Goal: Information Seeking & Learning: Learn about a topic

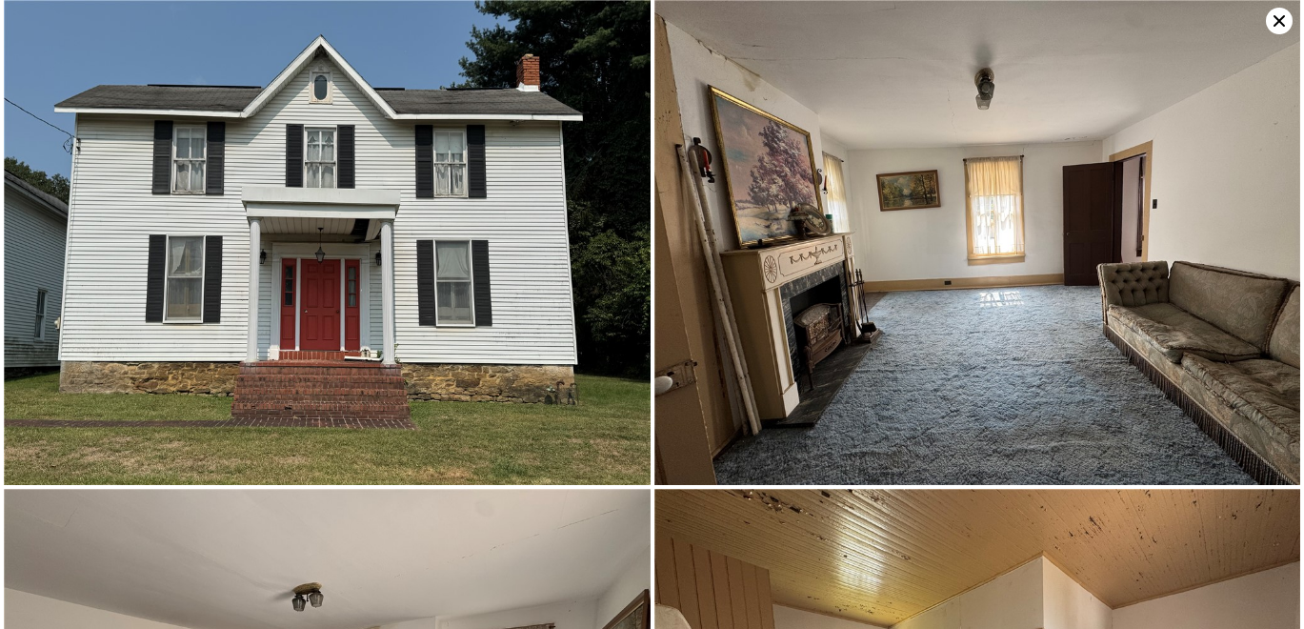
scroll to position [0, 8]
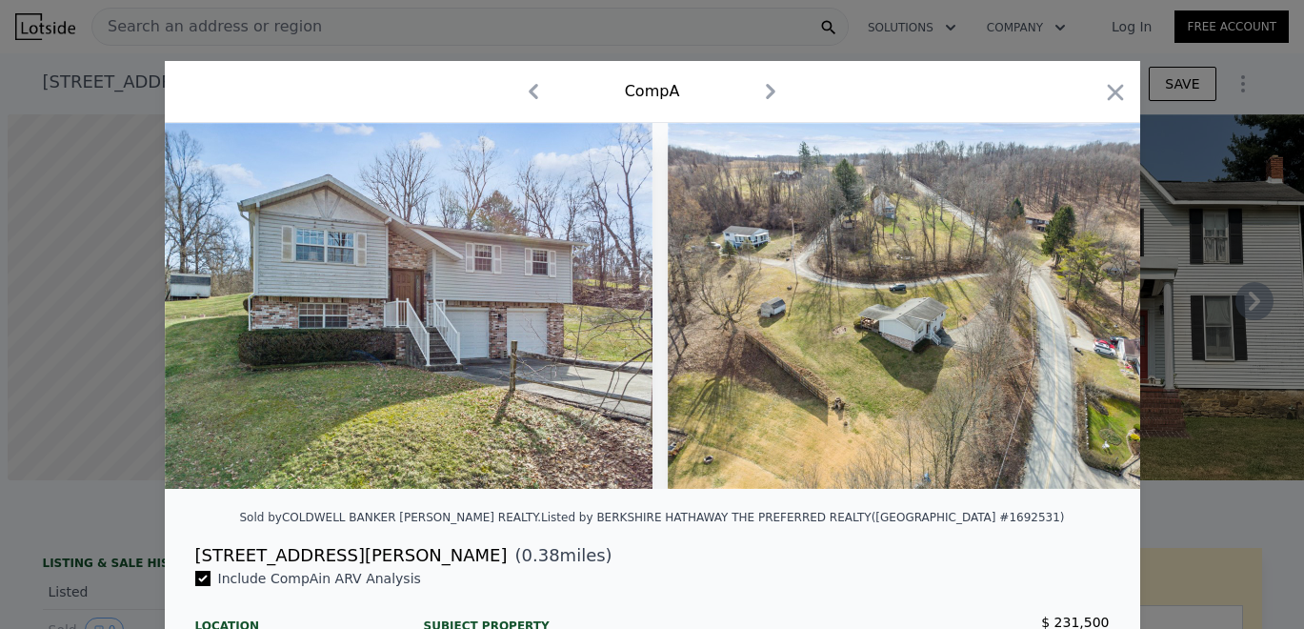
scroll to position [0, 8]
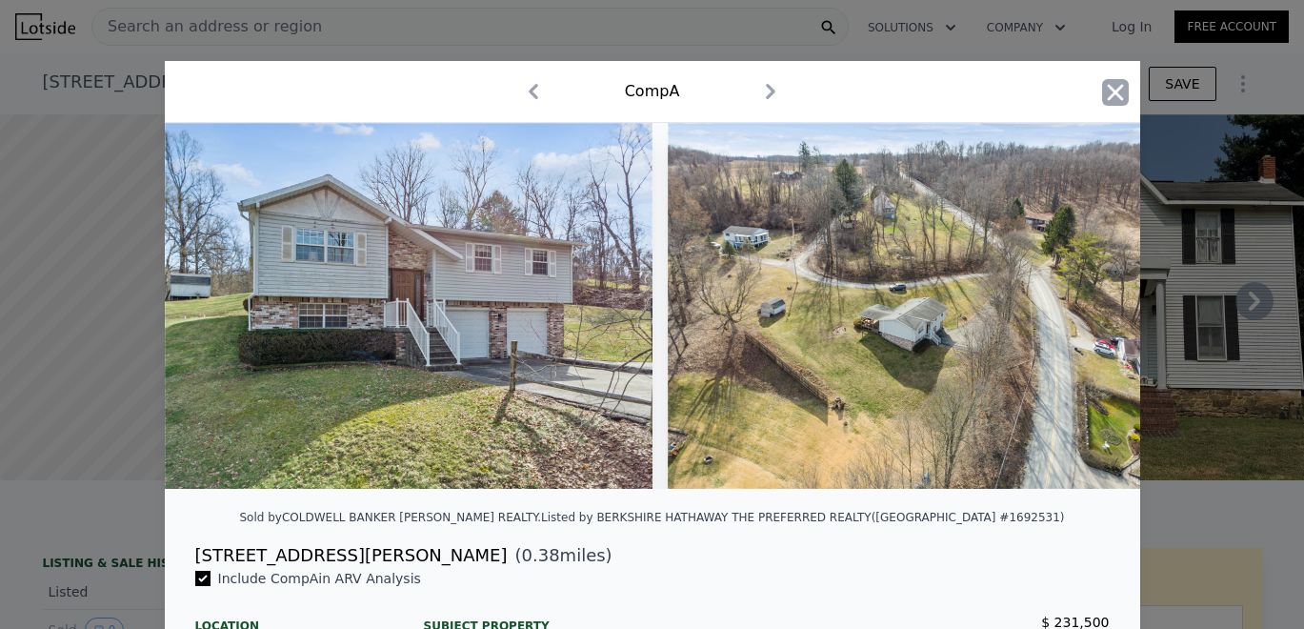
click at [1106, 95] on icon "button" at bounding box center [1115, 92] width 27 height 27
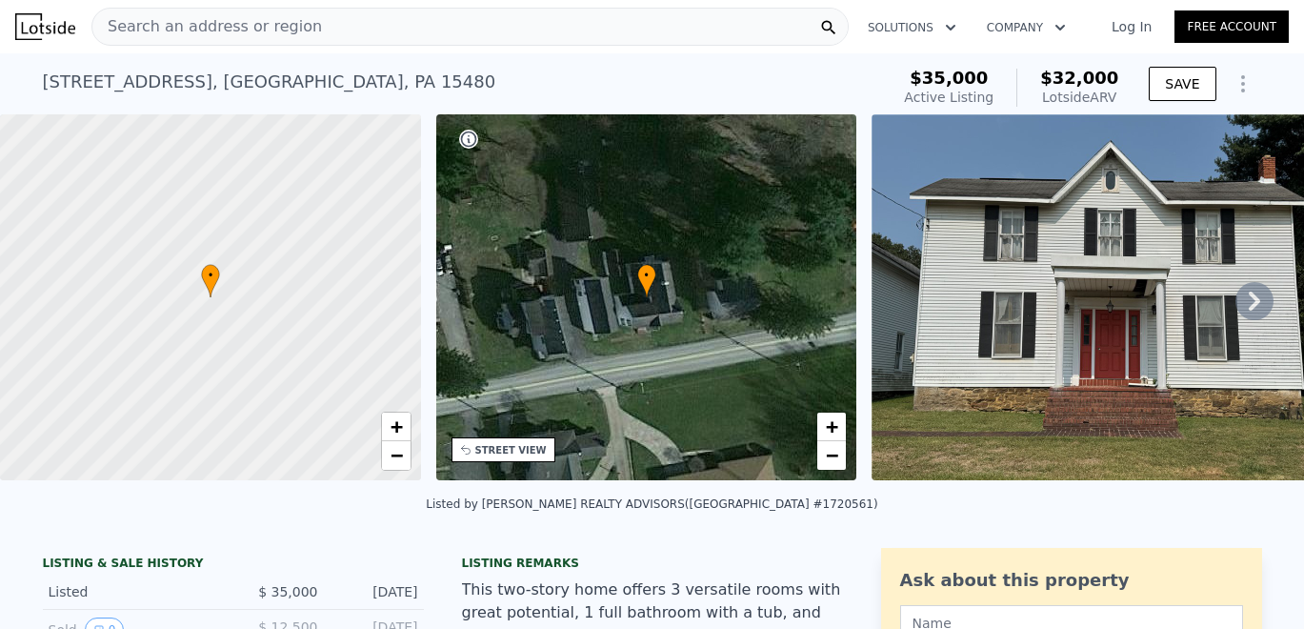
click at [557, 22] on div "Search an address or region" at bounding box center [469, 27] width 757 height 38
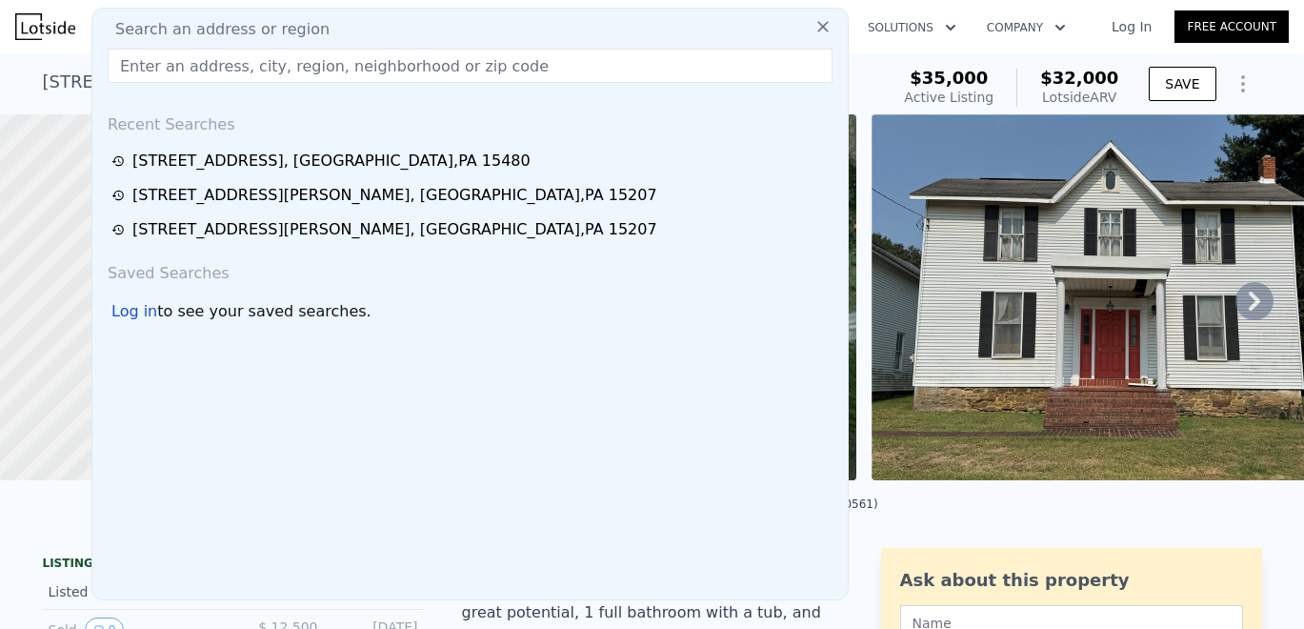
click at [511, 70] on input "text" at bounding box center [470, 66] width 725 height 34
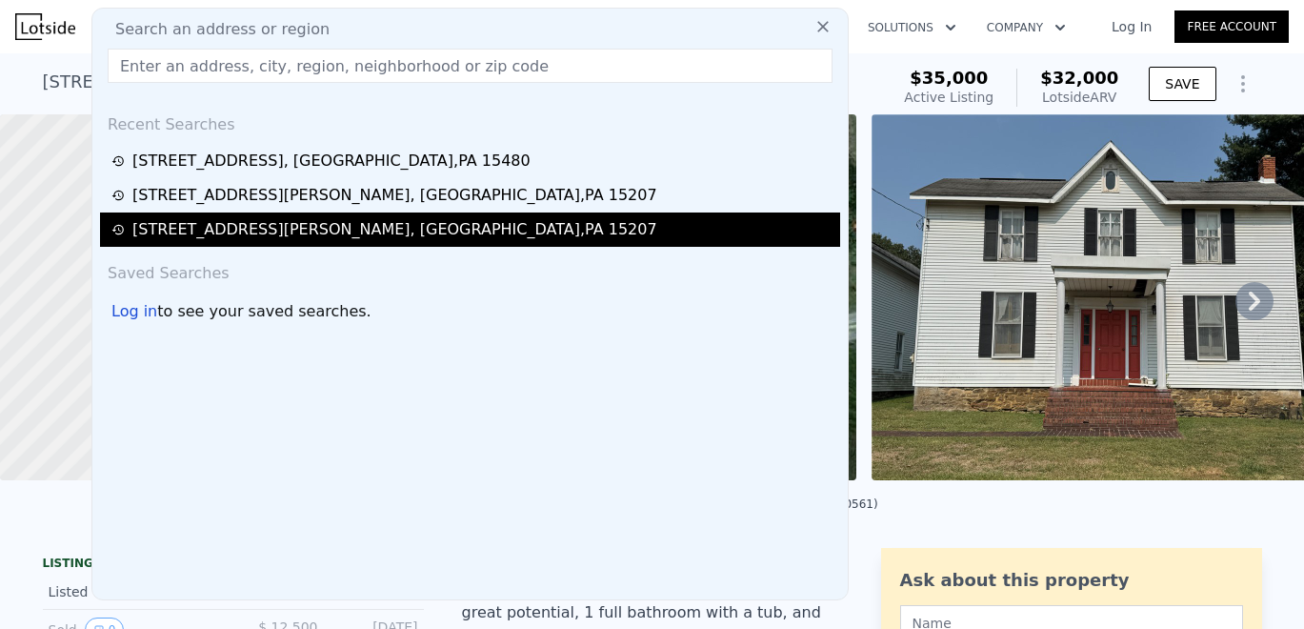
click at [342, 232] on div "[STREET_ADDRESS][PERSON_NAME]" at bounding box center [394, 229] width 525 height 23
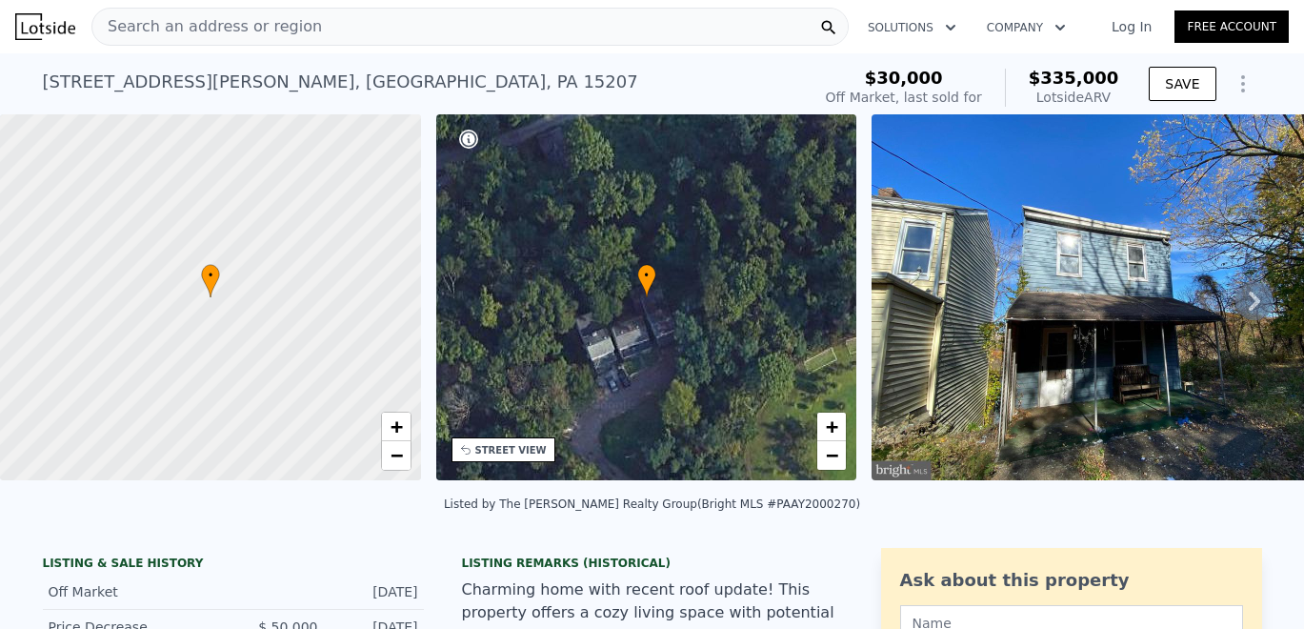
click at [540, 74] on div "[STREET_ADDRESS][PERSON_NAME] No sales on record (~ARV $335k )" at bounding box center [423, 87] width 760 height 53
click at [671, 82] on div "[STREET_ADDRESS][PERSON_NAME] No sales on record (~ARV $335k )" at bounding box center [423, 87] width 760 height 53
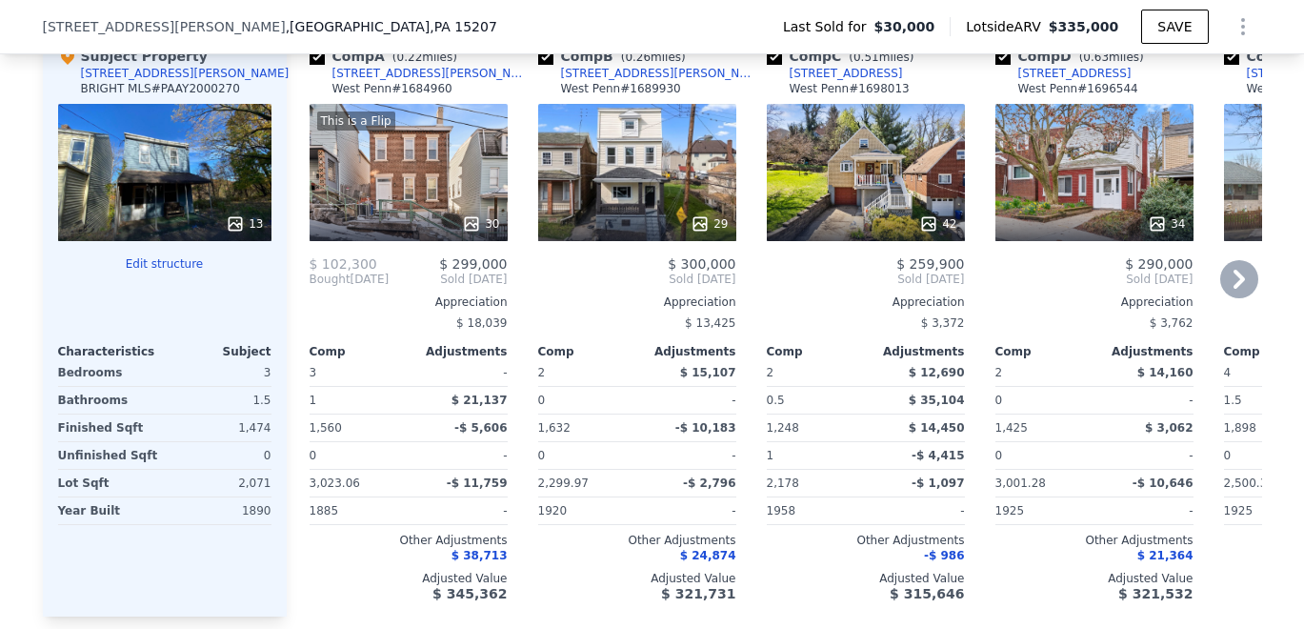
type input "0.5"
type input "1122"
type input "1888"
type input "15245.999999999998"
type input "73180.8"
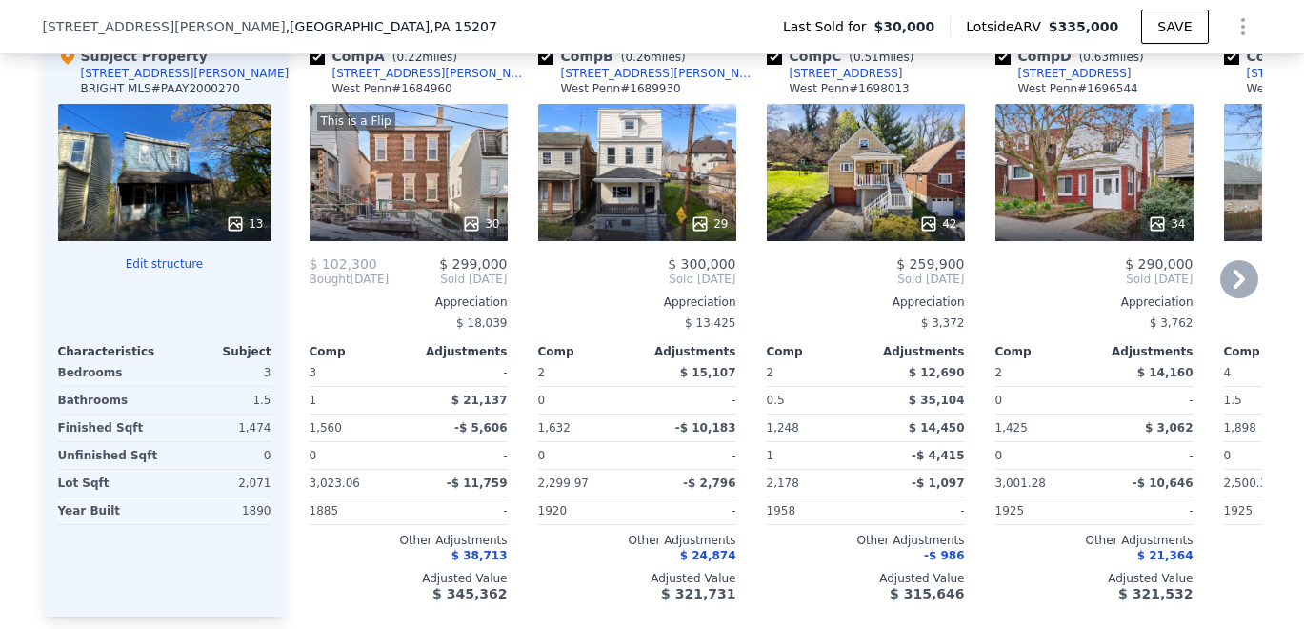
type input "$ 32,000"
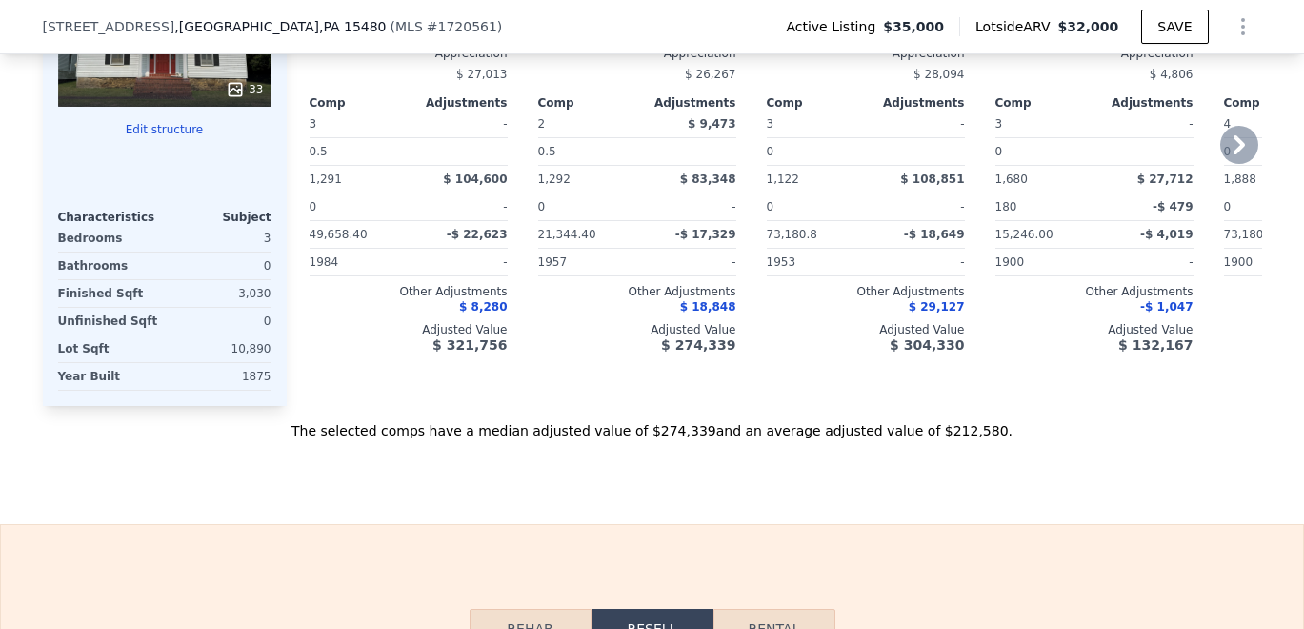
scroll to position [1967, 0]
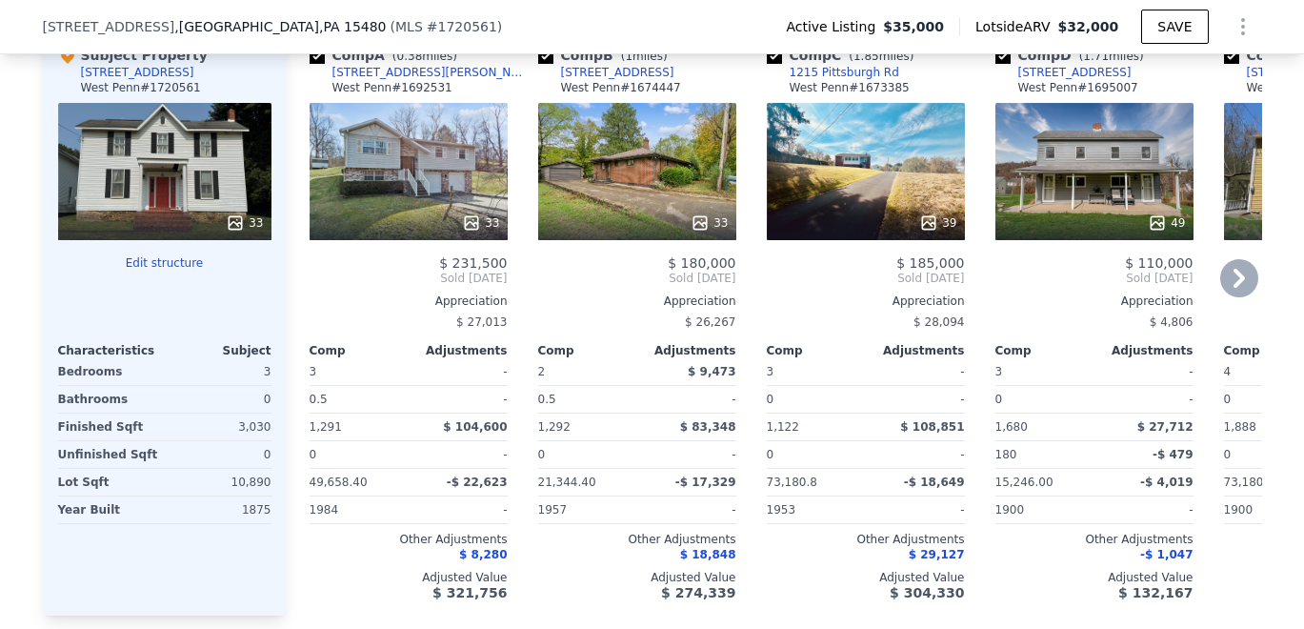
click at [808, 324] on div "$ 28,094" at bounding box center [866, 322] width 198 height 27
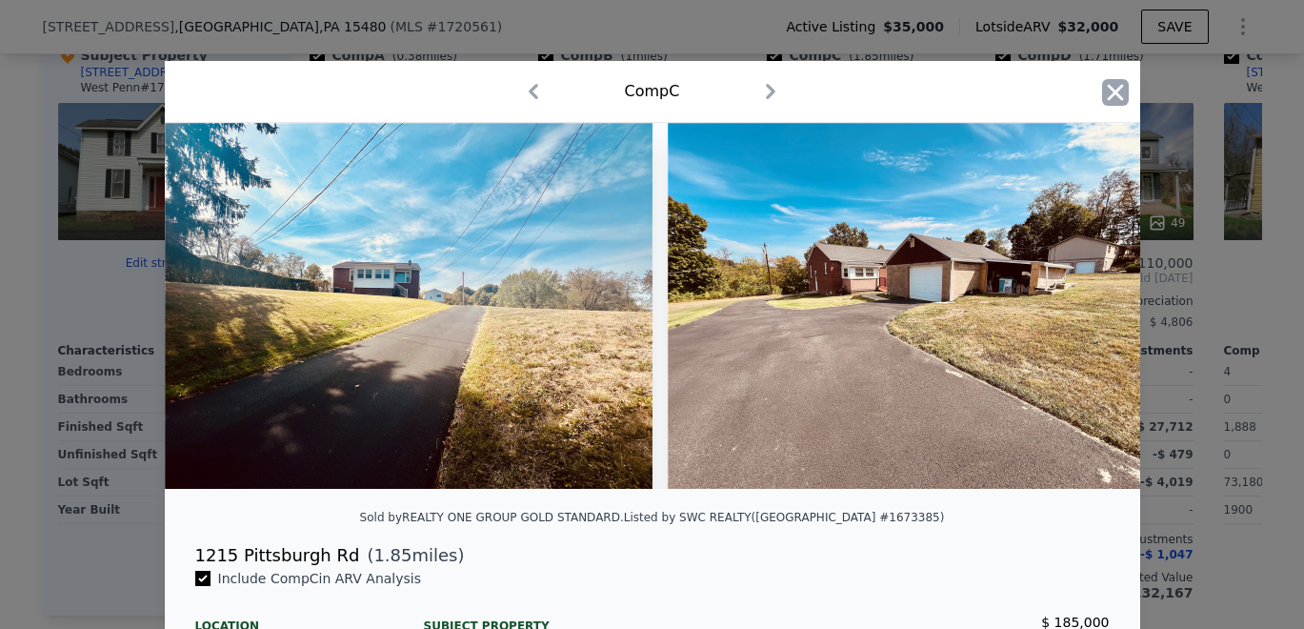
click at [1113, 91] on icon "button" at bounding box center [1115, 92] width 16 height 16
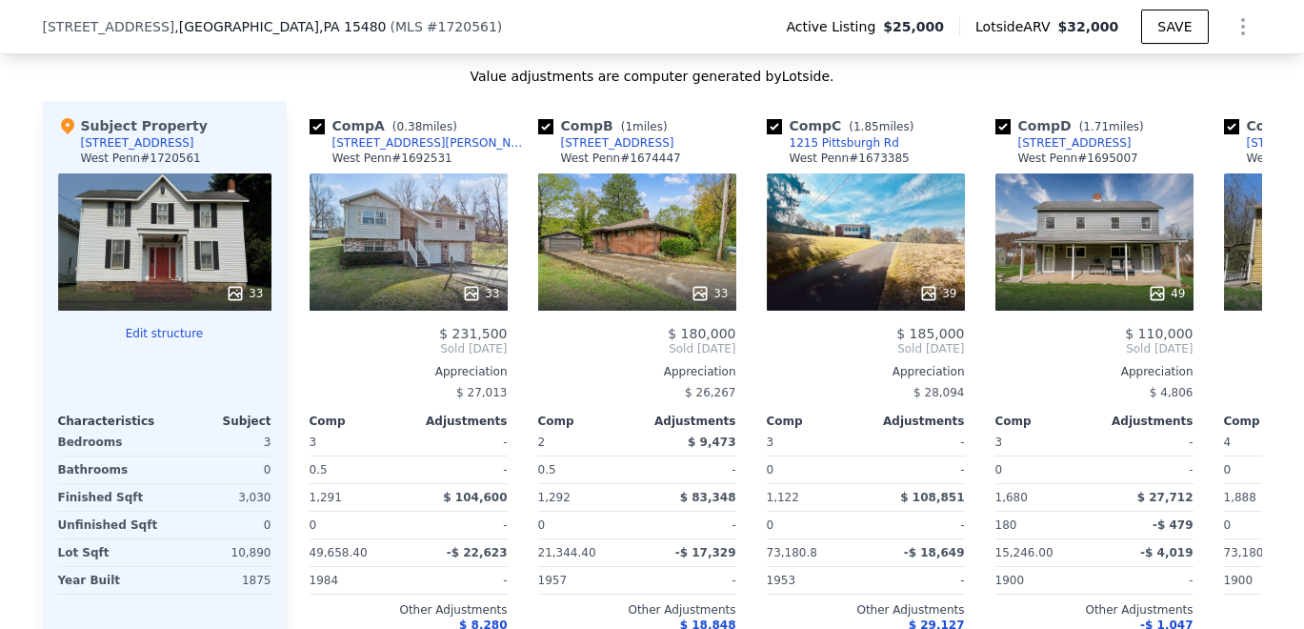
type input "$ 826"
